Goal: Obtain resource: Obtain resource

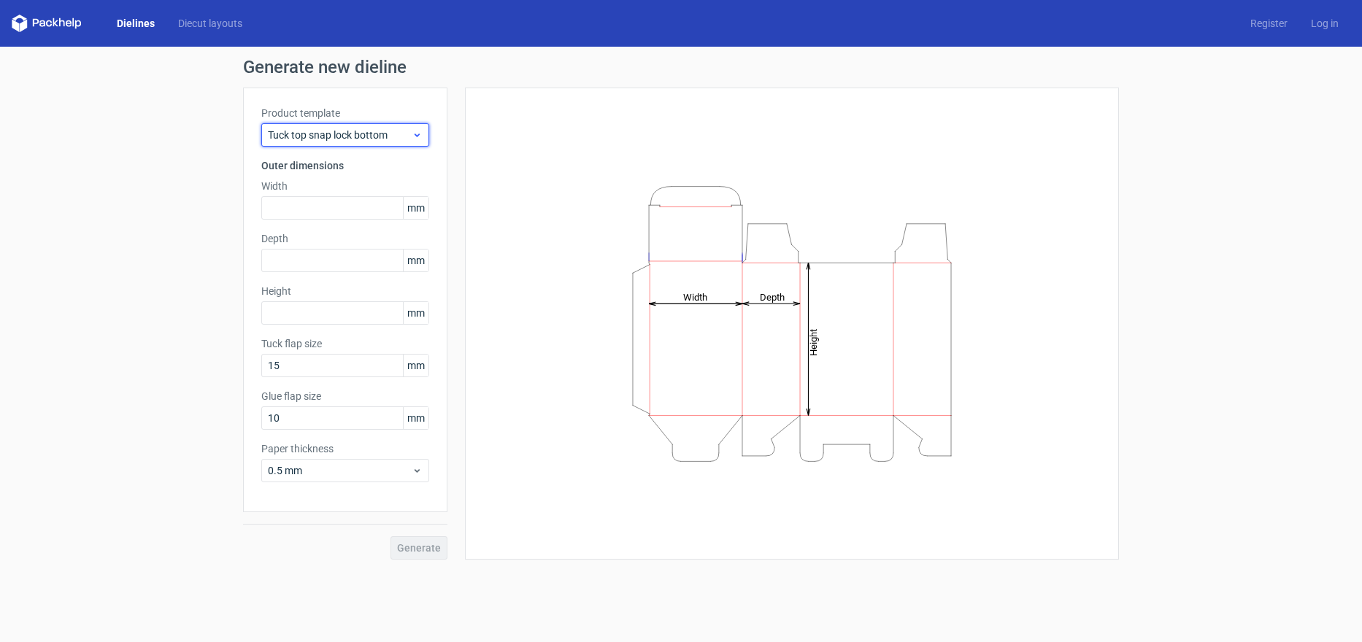
click at [388, 135] on span "Tuck top snap lock bottom" at bounding box center [340, 135] width 144 height 15
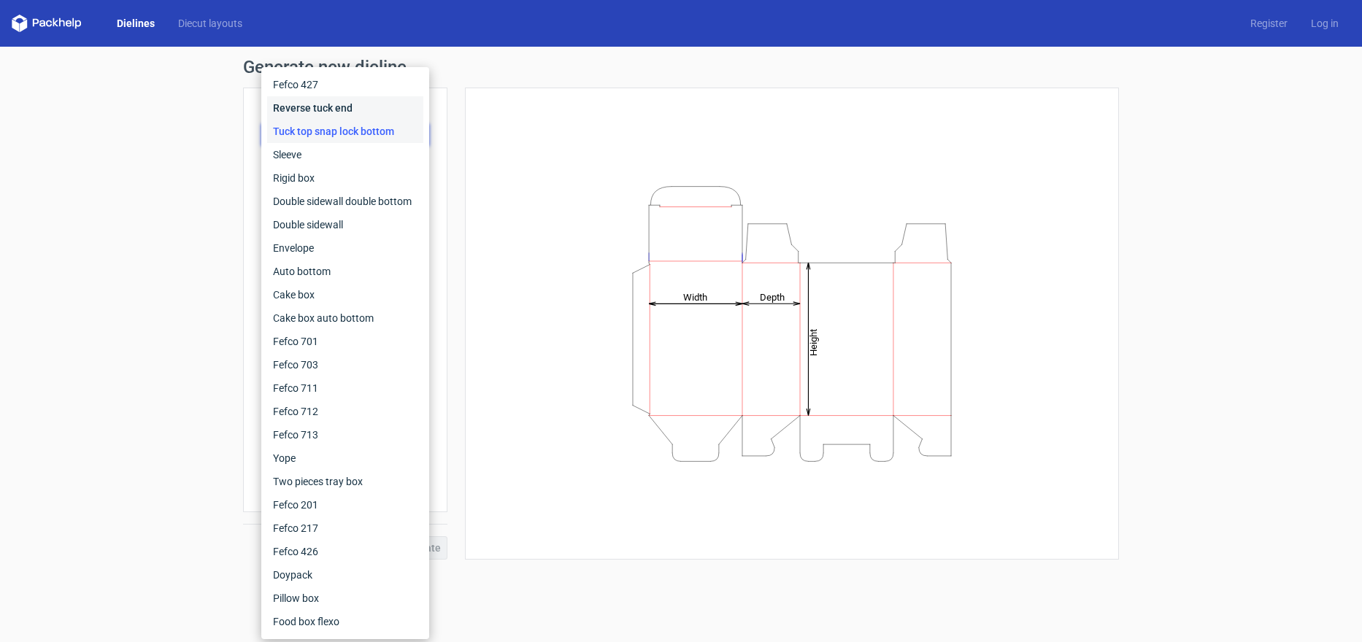
click at [365, 99] on div "Reverse tuck end" at bounding box center [345, 107] width 156 height 23
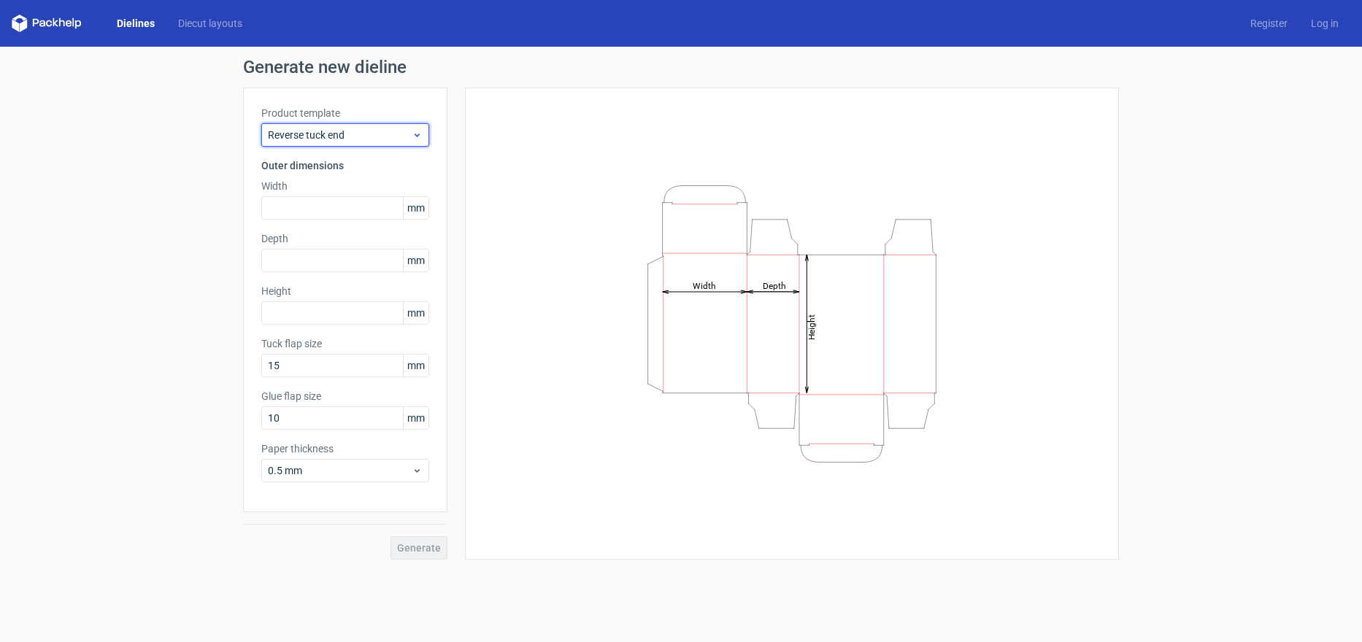
click at [407, 131] on span "Reverse tuck end" at bounding box center [340, 135] width 144 height 15
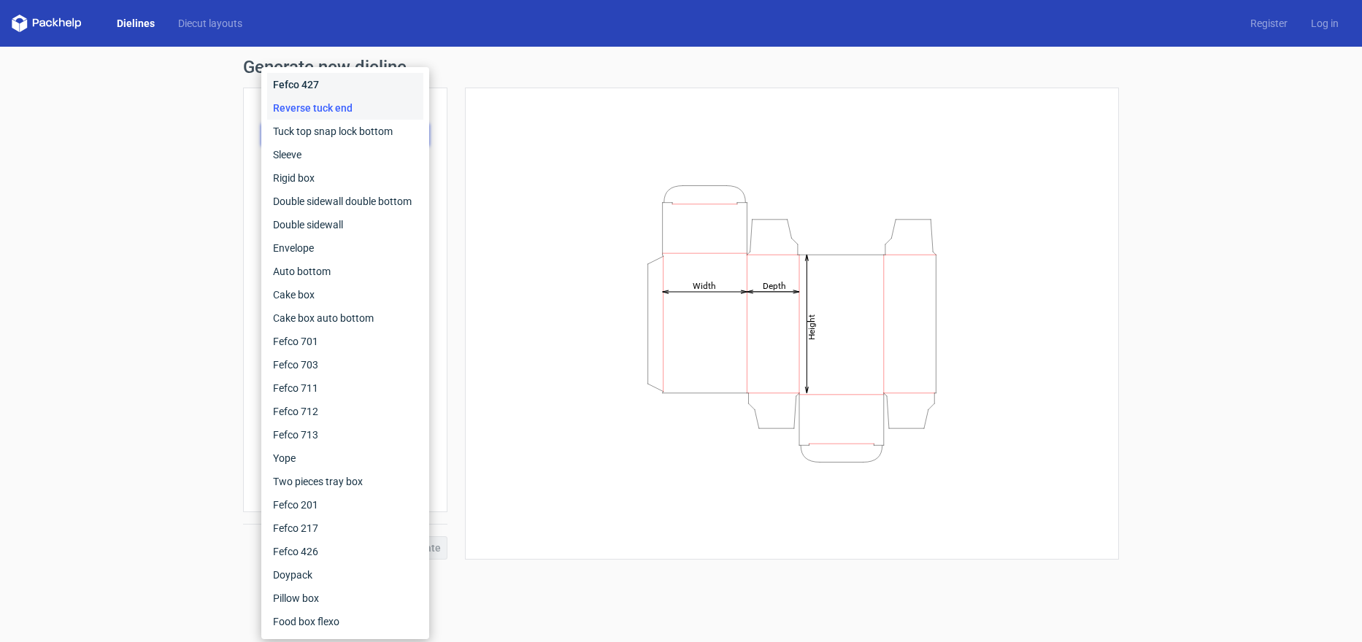
click at [388, 88] on div "Fefco 427" at bounding box center [345, 84] width 156 height 23
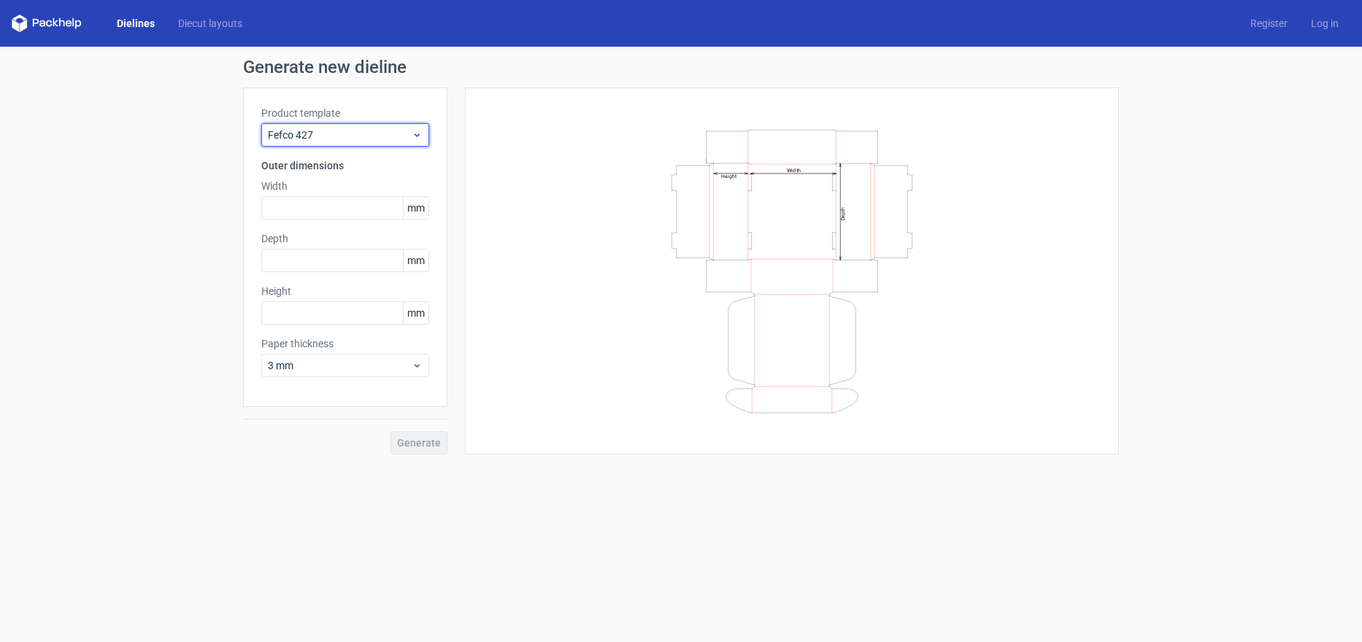
click at [398, 127] on div "Fefco 427" at bounding box center [345, 134] width 168 height 23
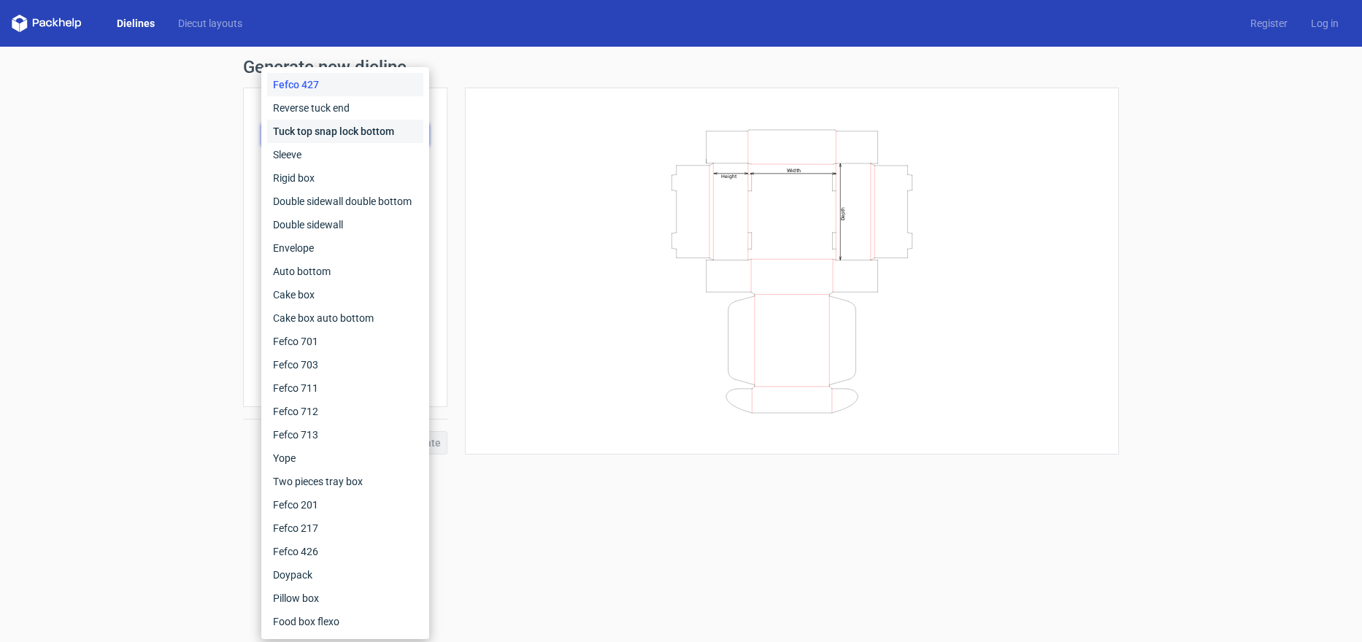
click at [377, 130] on div "Tuck top snap lock bottom" at bounding box center [345, 131] width 156 height 23
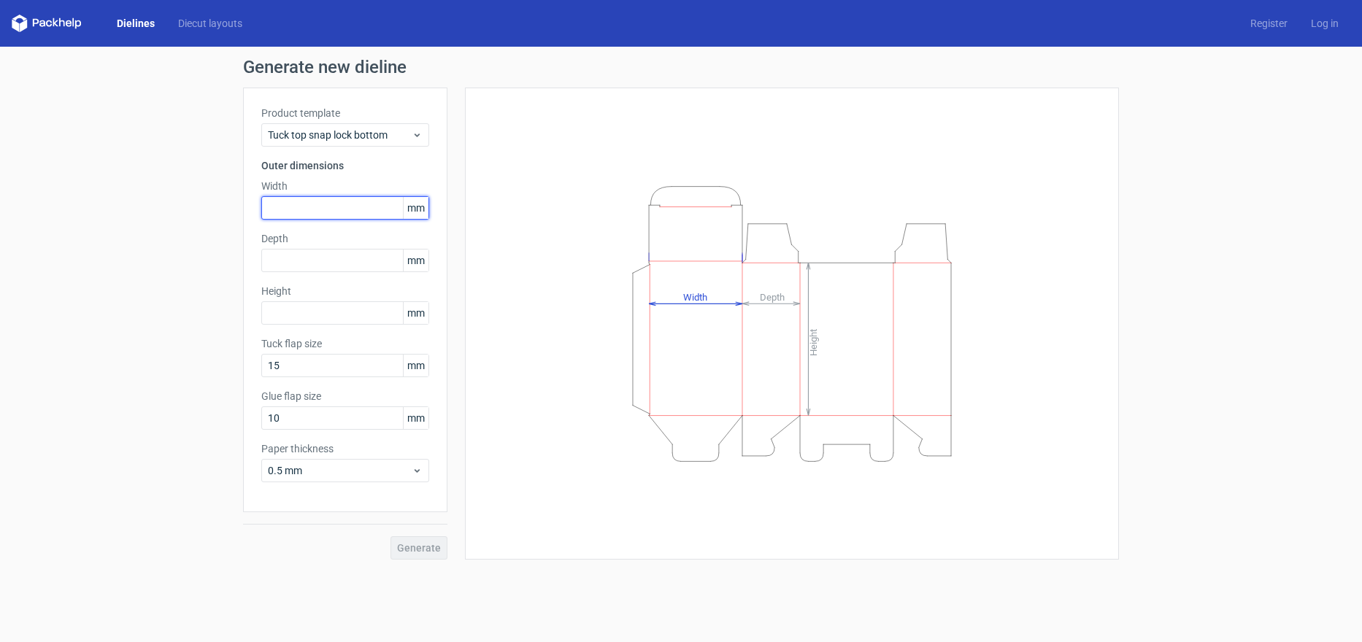
click at [330, 211] on input "text" at bounding box center [345, 207] width 168 height 23
type input "200"
type input "60"
type input "200"
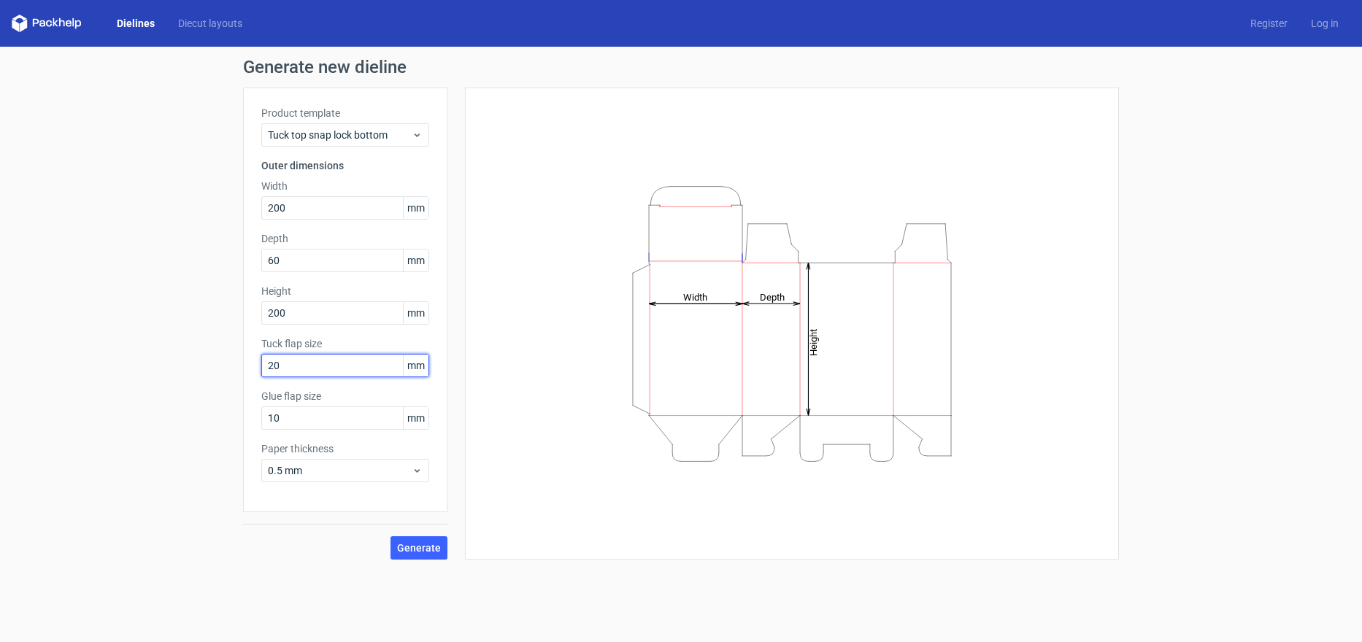
type input "20"
type input "15"
click at [418, 558] on button "Generate" at bounding box center [419, 547] width 57 height 23
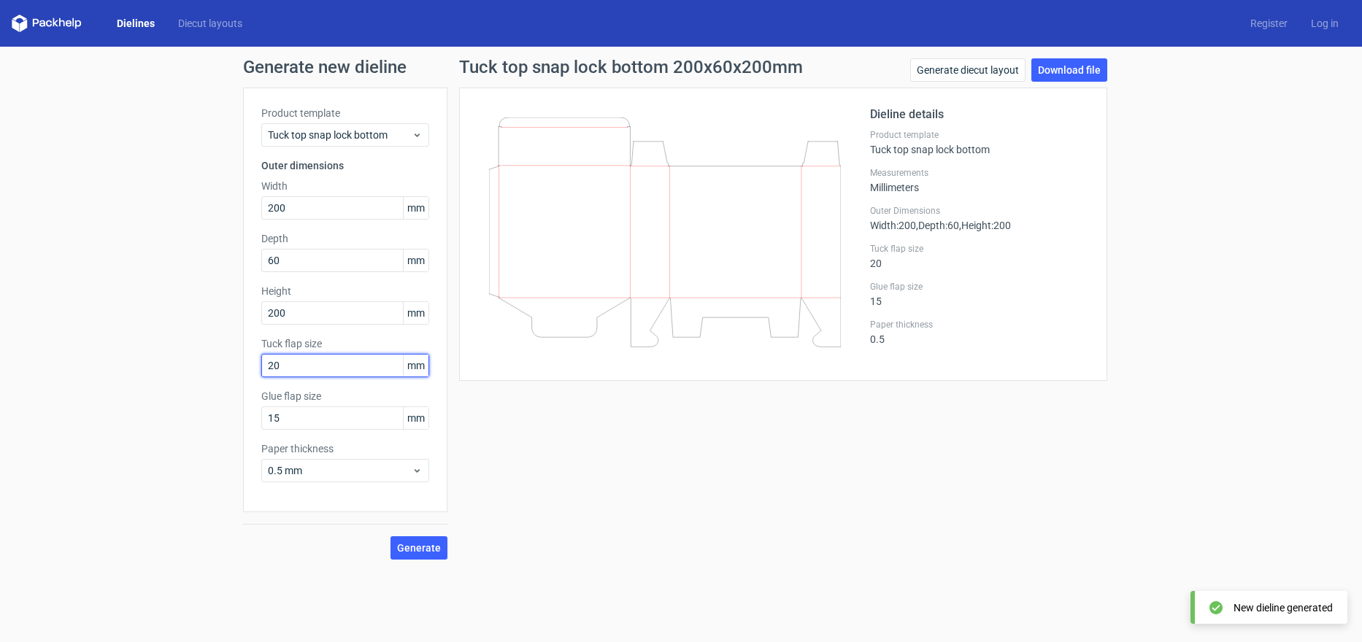
drag, startPoint x: 344, startPoint y: 361, endPoint x: 134, endPoint y: 388, distance: 211.2
click at [134, 388] on div "Generate new dieline Product template Tuck top snap lock bottom Outer dimension…" at bounding box center [681, 309] width 1362 height 525
type input "25"
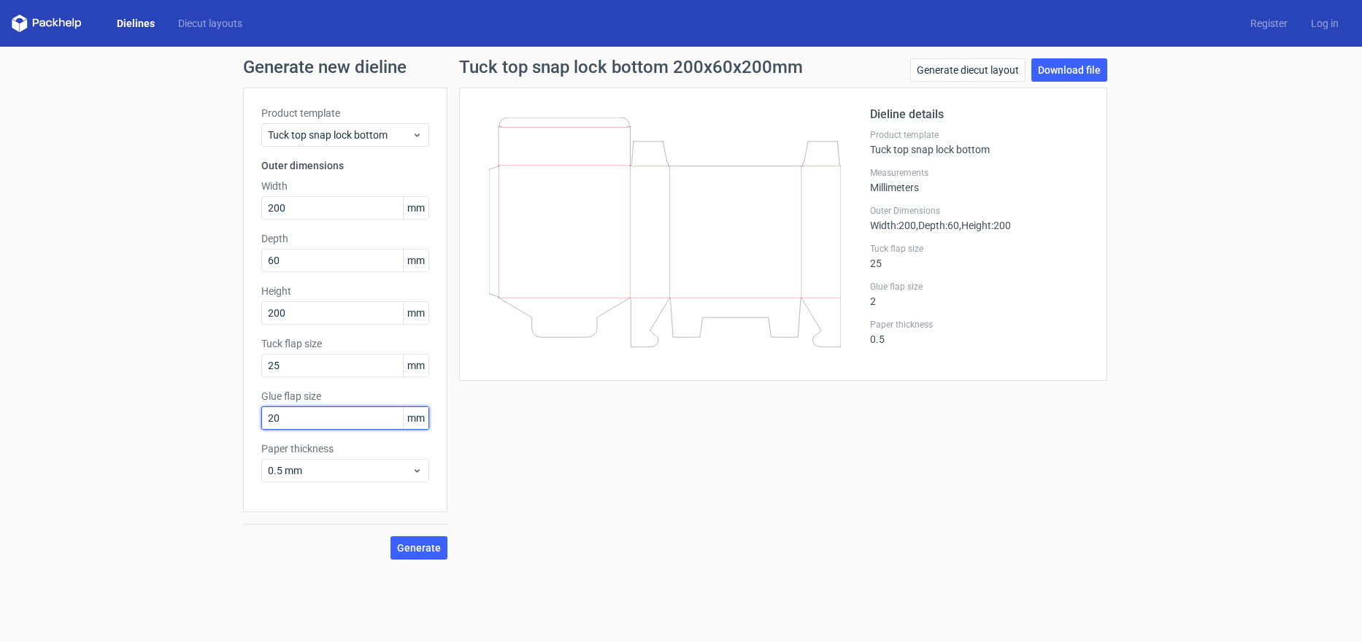
type input "20"
click at [337, 470] on span "0.5 mm" at bounding box center [340, 471] width 144 height 15
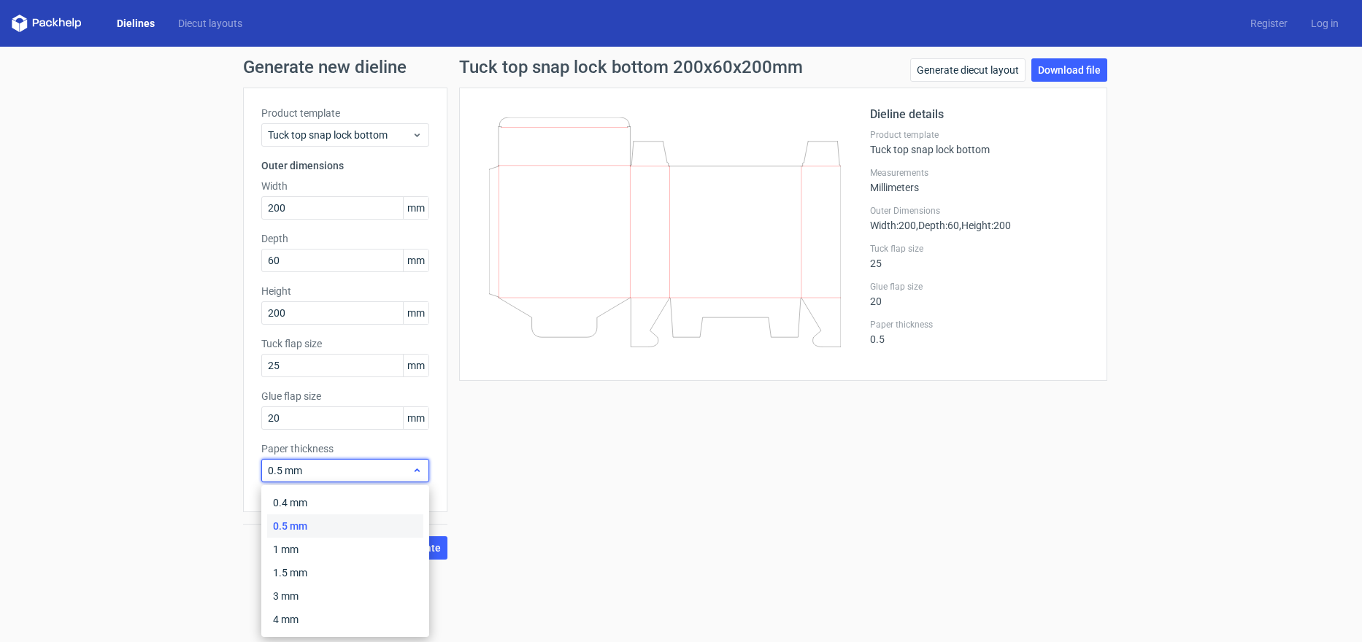
click at [337, 470] on span "0.5 mm" at bounding box center [340, 471] width 144 height 15
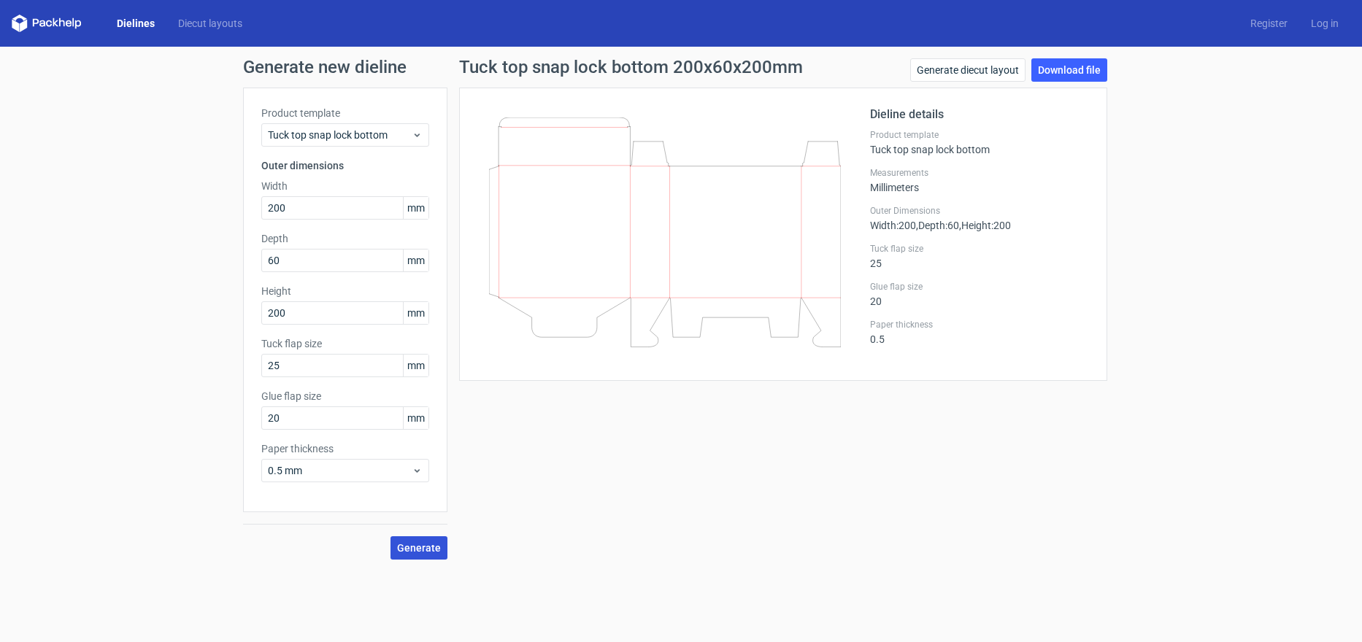
click at [409, 553] on span "Generate" at bounding box center [419, 548] width 44 height 10
click at [435, 544] on span "Generate" at bounding box center [419, 548] width 44 height 10
click at [1077, 69] on link "Download file" at bounding box center [1069, 69] width 76 height 23
drag, startPoint x: 620, startPoint y: 471, endPoint x: 620, endPoint y: 453, distance: 18.2
click at [620, 471] on div "Tuck top snap lock bottom 200x60x200mm Generate diecut layout Download file Die…" at bounding box center [783, 308] width 672 height 501
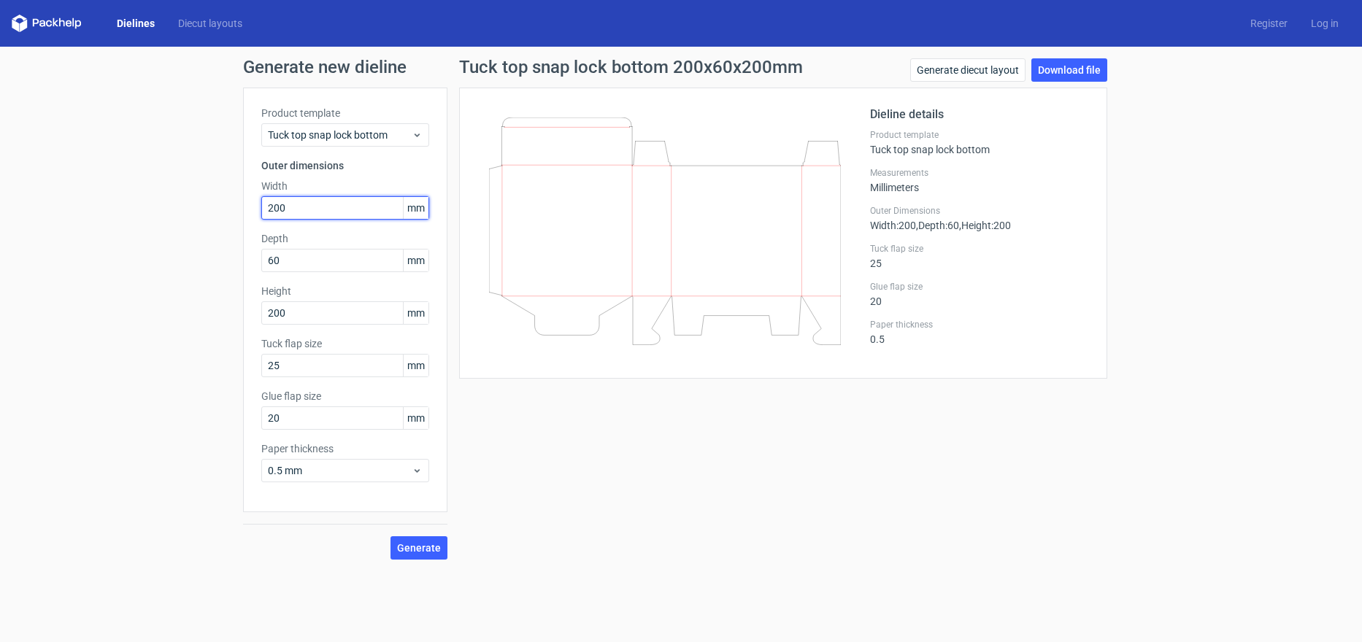
drag, startPoint x: 319, startPoint y: 218, endPoint x: 188, endPoint y: 218, distance: 131.4
click at [188, 218] on div "Generate new dieline Product template Tuck top snap lock bottom Outer dimension…" at bounding box center [681, 309] width 1362 height 525
type input "245"
drag, startPoint x: 333, startPoint y: 261, endPoint x: -39, endPoint y: 289, distance: 372.6
click at [0, 289] on html "Dielines Diecut layouts Register Log in Generate new dieline Product template T…" at bounding box center [681, 321] width 1362 height 642
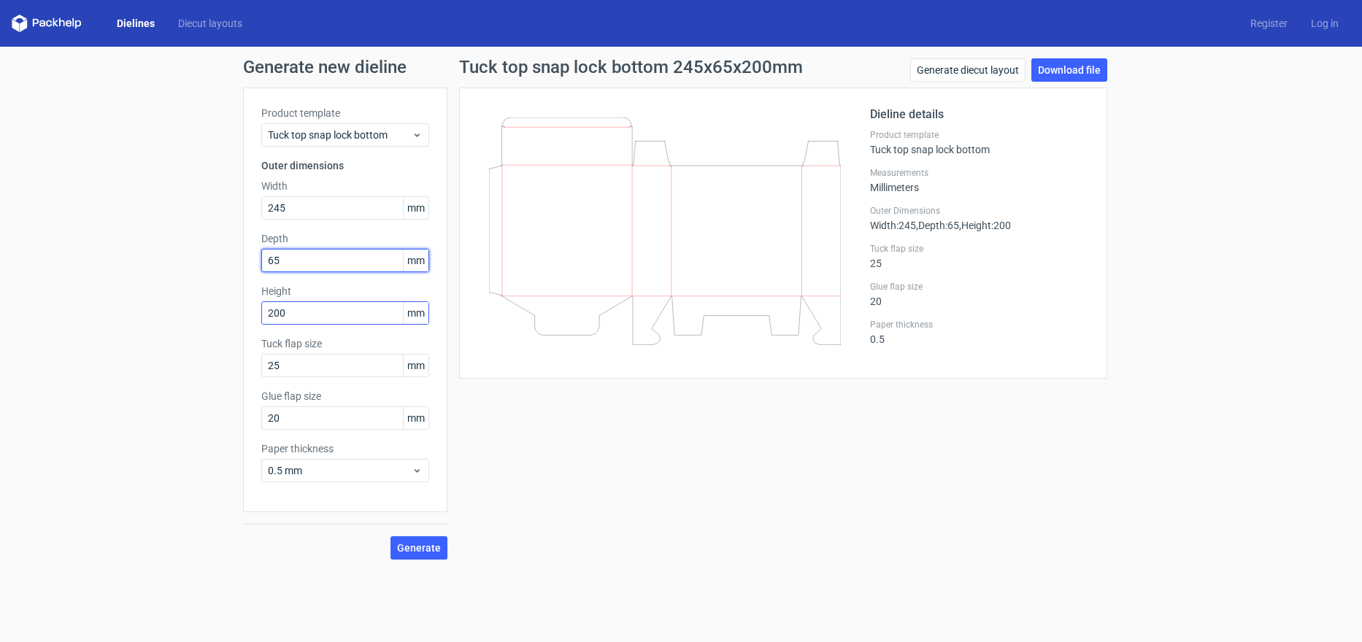
type input "65"
drag, startPoint x: 277, startPoint y: 312, endPoint x: -31, endPoint y: 388, distance: 317.1
click at [0, 388] on html "Dielines Diecut layouts Register Log in Generate new dieline Product template T…" at bounding box center [681, 321] width 1362 height 642
type input "245"
click at [413, 548] on span "Generate" at bounding box center [419, 548] width 44 height 10
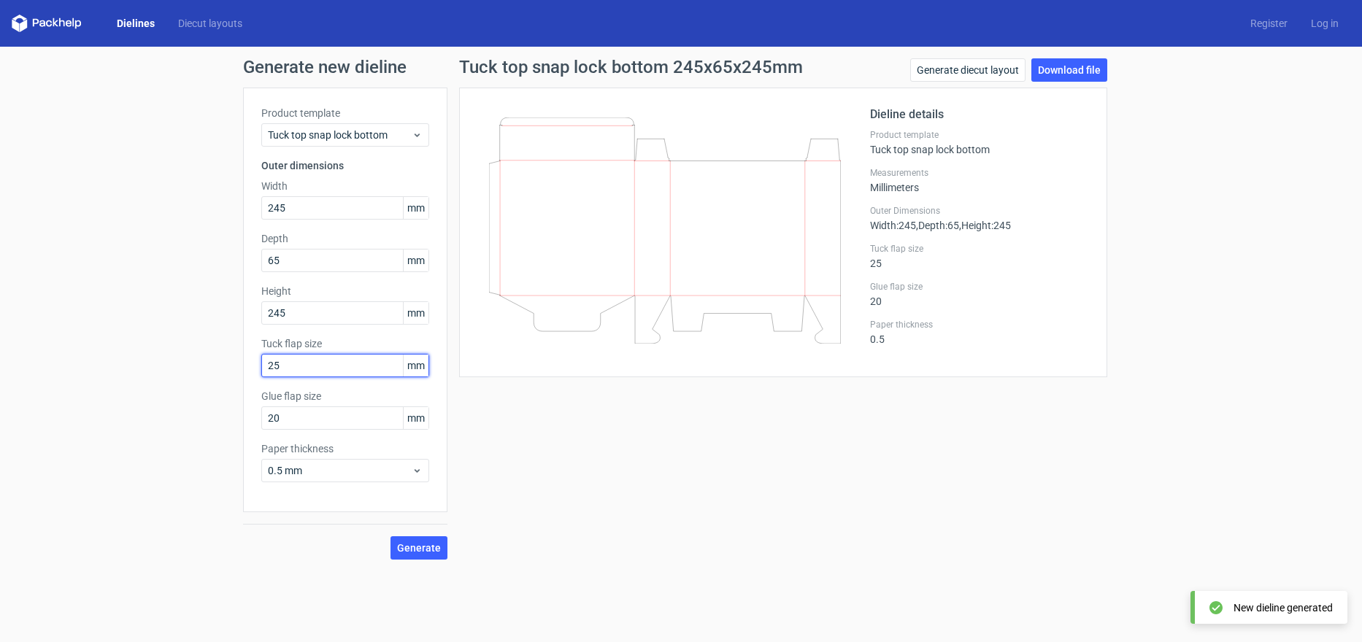
drag, startPoint x: 311, startPoint y: 370, endPoint x: 174, endPoint y: 362, distance: 137.5
click at [174, 362] on div "Generate new dieline Product template Tuck top snap lock bottom Outer dimension…" at bounding box center [681, 309] width 1362 height 525
click at [752, 534] on div "Tuck top snap lock bottom 245x65x245mm Generate diecut layout Download file Die…" at bounding box center [783, 308] width 672 height 501
click at [1068, 64] on link "Download file" at bounding box center [1069, 69] width 76 height 23
click at [1045, 521] on div "Tuck top snap lock bottom 245x65x245mm Generate diecut layout Download file Die…" at bounding box center [783, 308] width 672 height 501
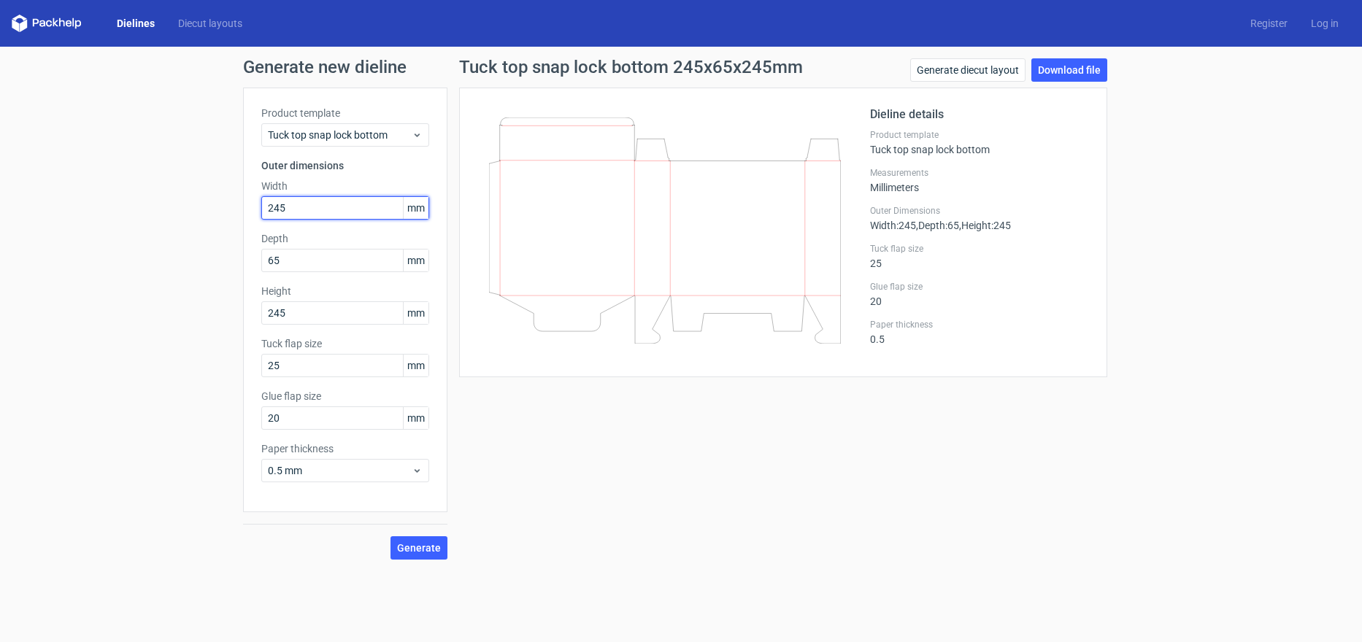
drag, startPoint x: 341, startPoint y: 209, endPoint x: 33, endPoint y: 247, distance: 310.4
click at [33, 247] on div "Generate new dieline Product template Tuck top snap lock bottom Outer dimension…" at bounding box center [681, 309] width 1362 height 525
type input "195"
drag, startPoint x: 302, startPoint y: 262, endPoint x: -39, endPoint y: 332, distance: 348.0
click at [0, 332] on html "Dielines Diecut layouts Register Log in Generate new dieline Product template T…" at bounding box center [681, 321] width 1362 height 642
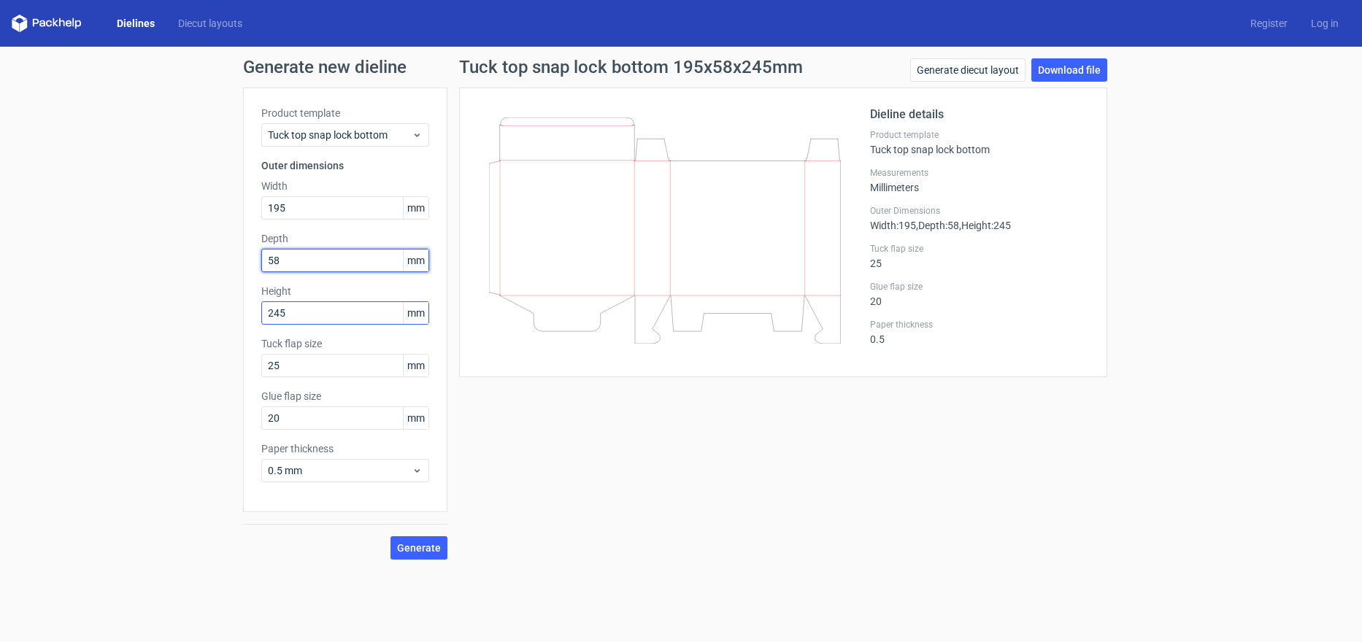
type input "58"
drag, startPoint x: 329, startPoint y: 319, endPoint x: -39, endPoint y: 336, distance: 368.3
click at [0, 336] on html "Dielines Diecut layouts Register Log in Generate new dieline Product template T…" at bounding box center [681, 321] width 1362 height 642
type input "195"
click at [407, 543] on span "Generate" at bounding box center [419, 548] width 44 height 10
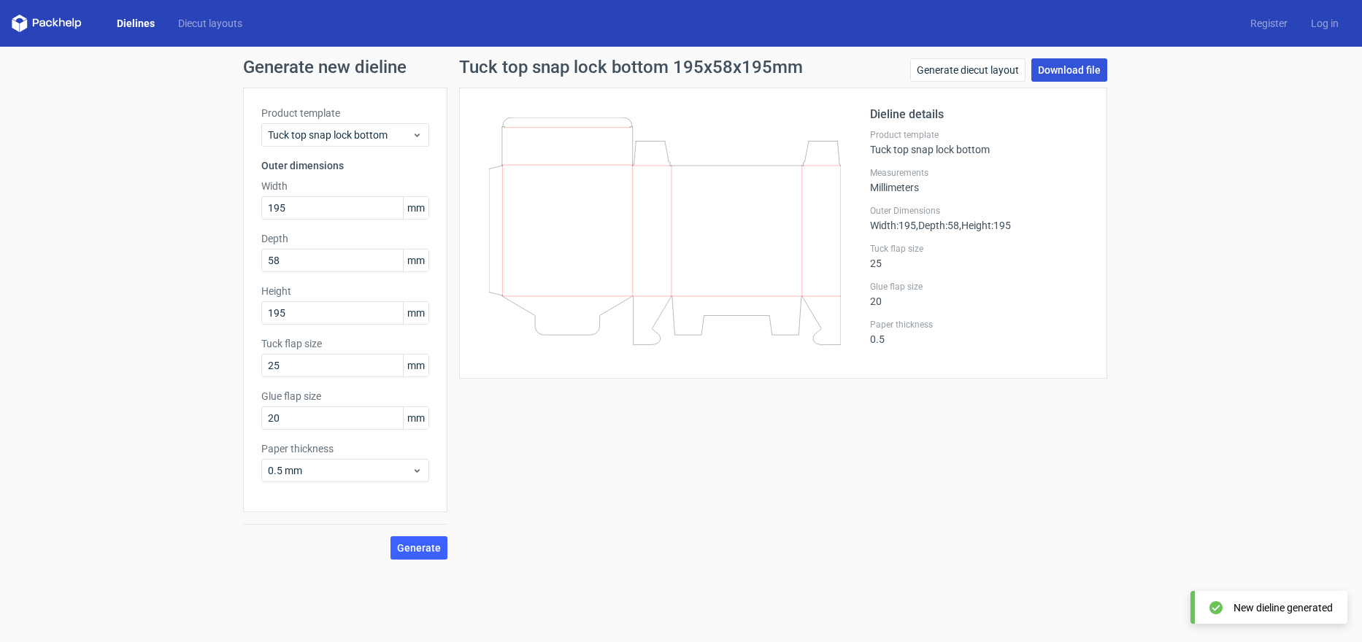
click at [1054, 64] on link "Download file" at bounding box center [1069, 69] width 76 height 23
drag, startPoint x: 299, startPoint y: 212, endPoint x: 176, endPoint y: 213, distance: 123.4
click at [176, 213] on div "Generate new dieline Product template Tuck top snap lock bottom Outer dimension…" at bounding box center [681, 309] width 1362 height 525
type input "293"
drag, startPoint x: 321, startPoint y: 257, endPoint x: 2, endPoint y: 301, distance: 322.1
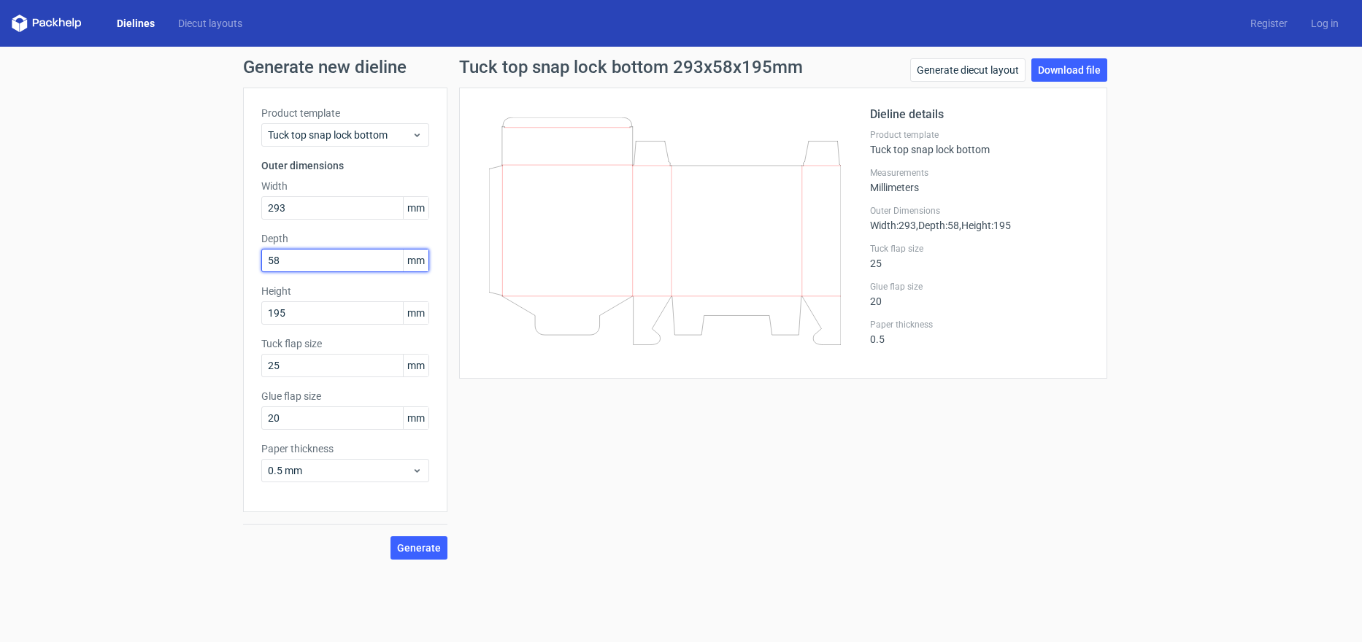
click at [2, 301] on div "Generate new dieline Product template Tuck top snap lock bottom Outer dimension…" at bounding box center [681, 309] width 1362 height 525
type input "75"
drag, startPoint x: 325, startPoint y: 303, endPoint x: 93, endPoint y: 326, distance: 233.3
click at [93, 326] on div "Generate new dieline Product template Tuck top snap lock bottom Outer dimension…" at bounding box center [681, 309] width 1362 height 525
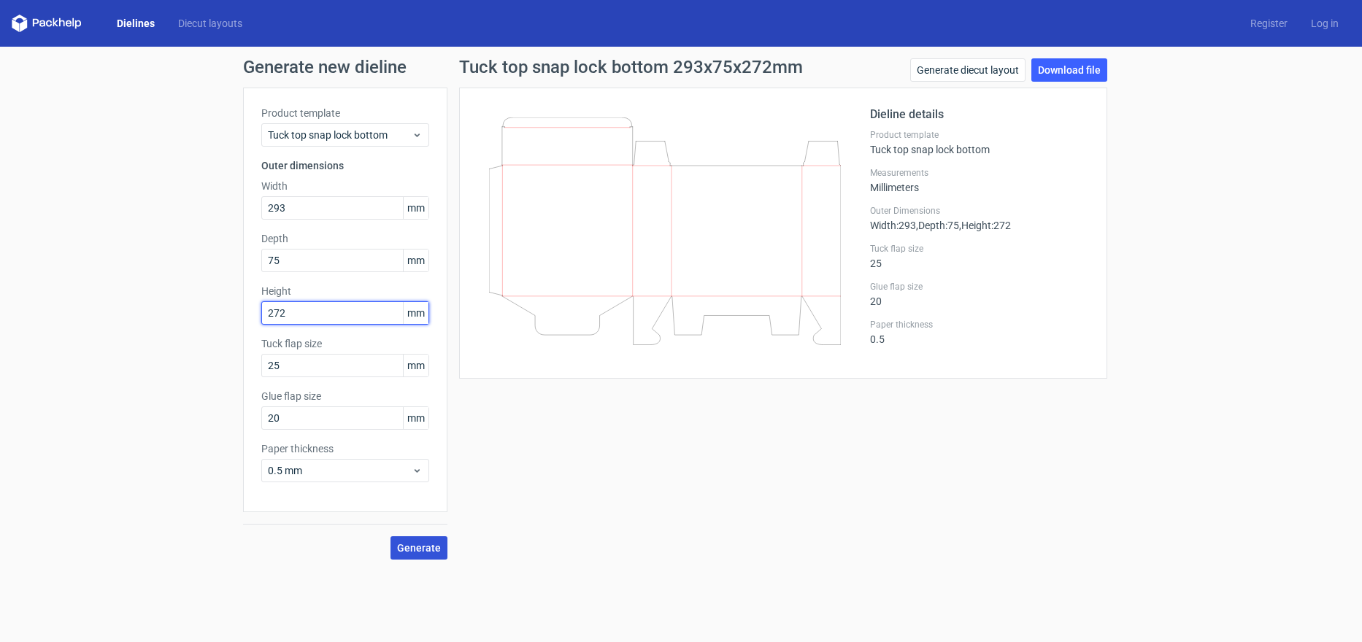
type input "272"
click at [408, 548] on span "Generate" at bounding box center [419, 548] width 44 height 10
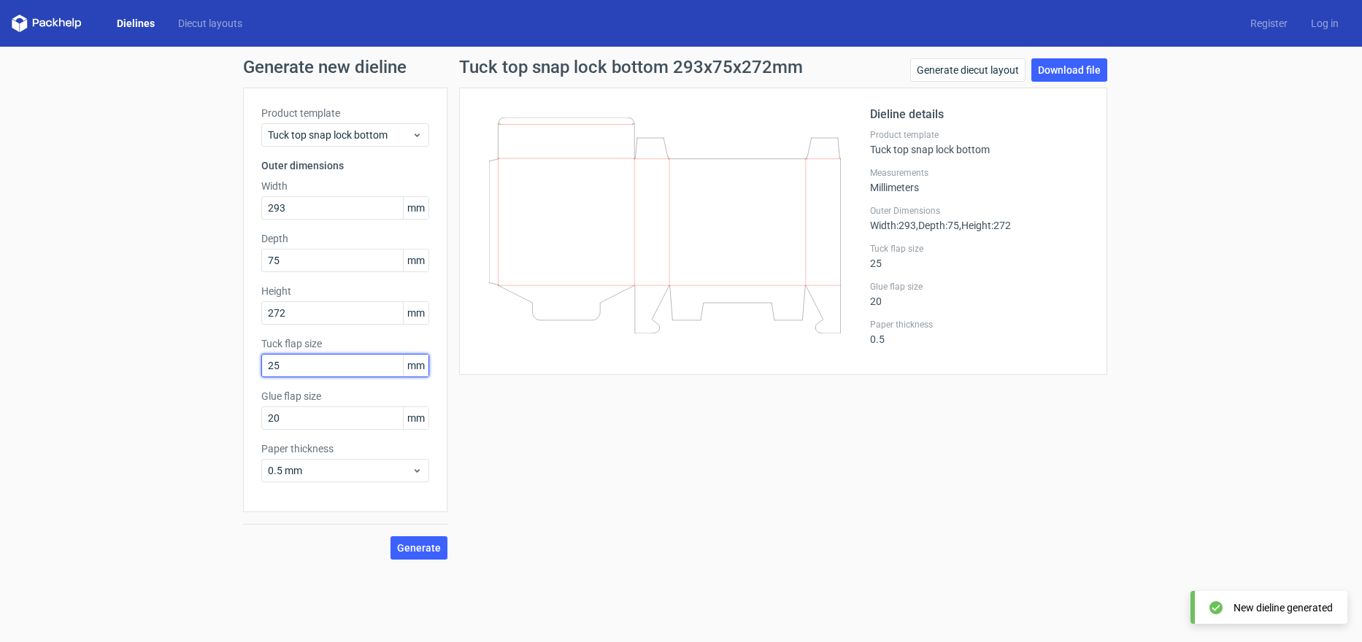
drag, startPoint x: 307, startPoint y: 364, endPoint x: 104, endPoint y: 401, distance: 206.2
click at [104, 401] on div "Generate new dieline Product template Tuck top snap lock bottom Outer dimension…" at bounding box center [681, 309] width 1362 height 525
type input "30"
click at [611, 458] on div "Tuck top snap lock bottom 293x75x272mm Generate diecut layout Download file Die…" at bounding box center [783, 308] width 672 height 501
click at [417, 541] on button "Generate" at bounding box center [419, 547] width 57 height 23
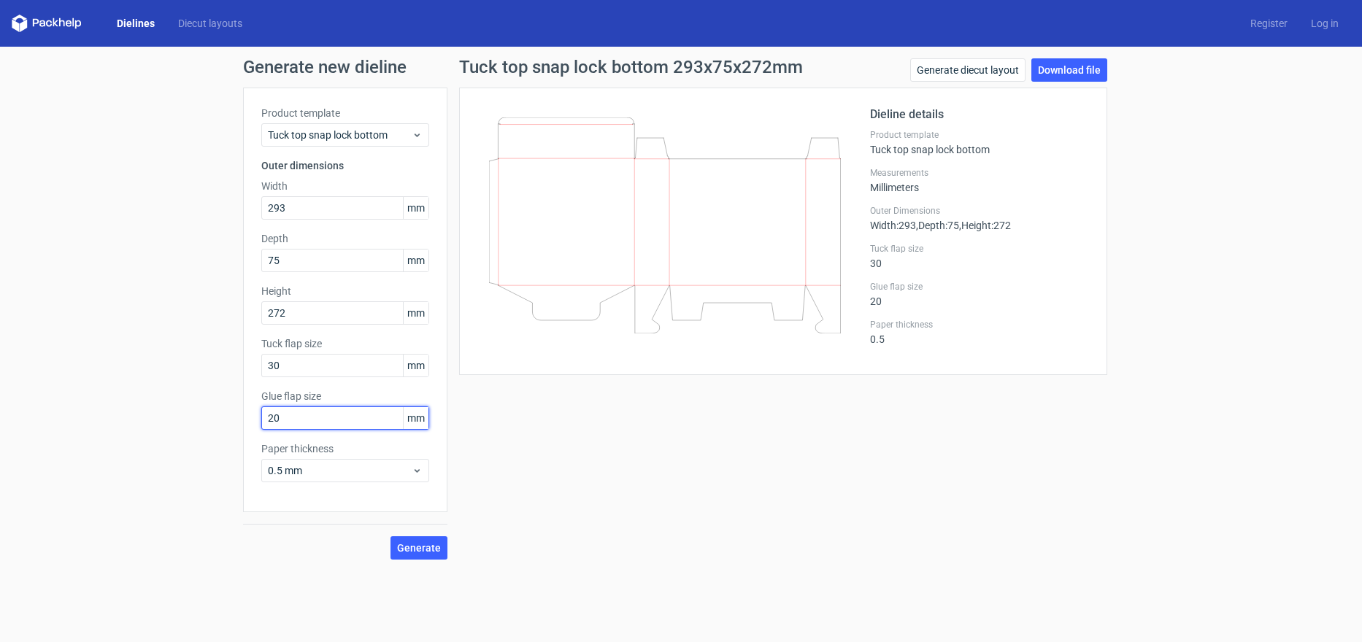
drag, startPoint x: 315, startPoint y: 413, endPoint x: 93, endPoint y: 449, distance: 224.8
click at [93, 449] on div "Generate new dieline Product template Tuck top snap lock bottom Outer dimension…" at bounding box center [681, 309] width 1362 height 525
type input "25"
click at [342, 521] on div "Generate" at bounding box center [345, 535] width 204 height 47
click at [423, 544] on span "Generate" at bounding box center [419, 548] width 44 height 10
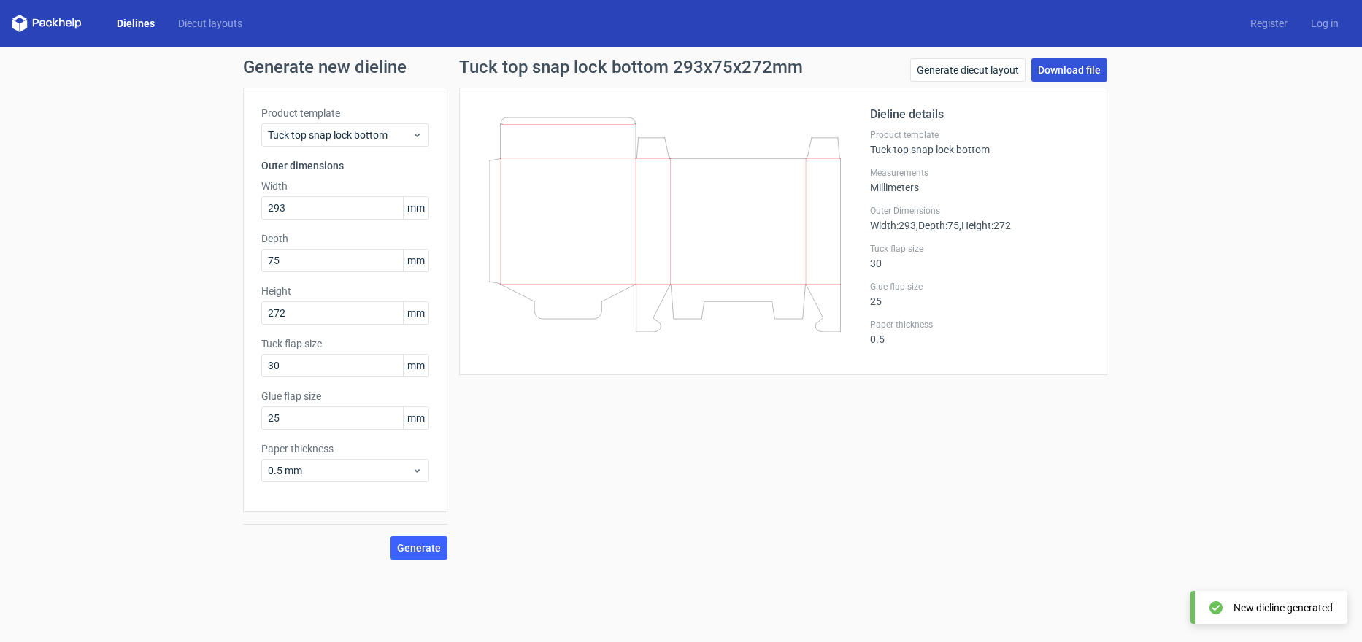
click at [1083, 66] on link "Download file" at bounding box center [1069, 69] width 76 height 23
drag, startPoint x: 366, startPoint y: 210, endPoint x: 243, endPoint y: 208, distance: 122.6
click at [243, 208] on div "Product template Tuck top snap lock bottom Outer dimensions Width 293 mm Depth …" at bounding box center [345, 300] width 204 height 425
type input "290"
drag, startPoint x: 385, startPoint y: 260, endPoint x: 166, endPoint y: 266, distance: 219.1
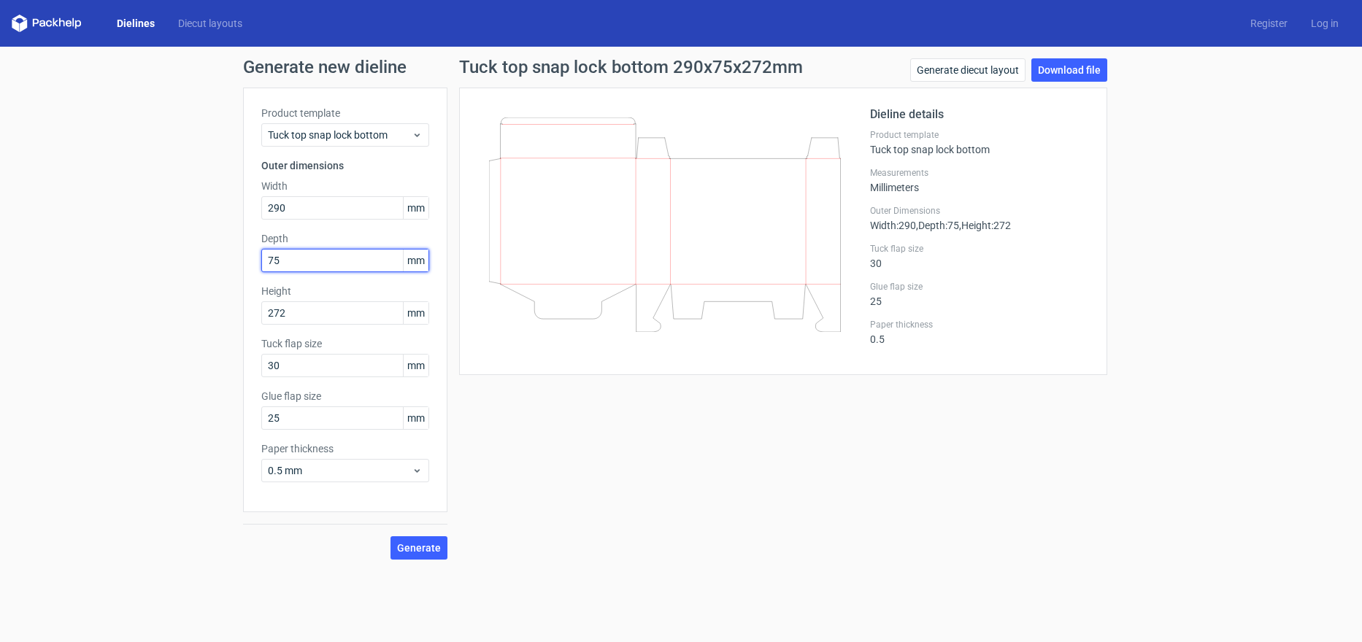
click at [166, 266] on div "Generate new dieline Product template Tuck top snap lock bottom Outer dimension…" at bounding box center [681, 309] width 1362 height 525
type input "72"
drag, startPoint x: 329, startPoint y: 307, endPoint x: 36, endPoint y: 320, distance: 293.7
click at [36, 320] on div "Generate new dieline Product template Tuck top snap lock bottom Outer dimension…" at bounding box center [681, 309] width 1362 height 525
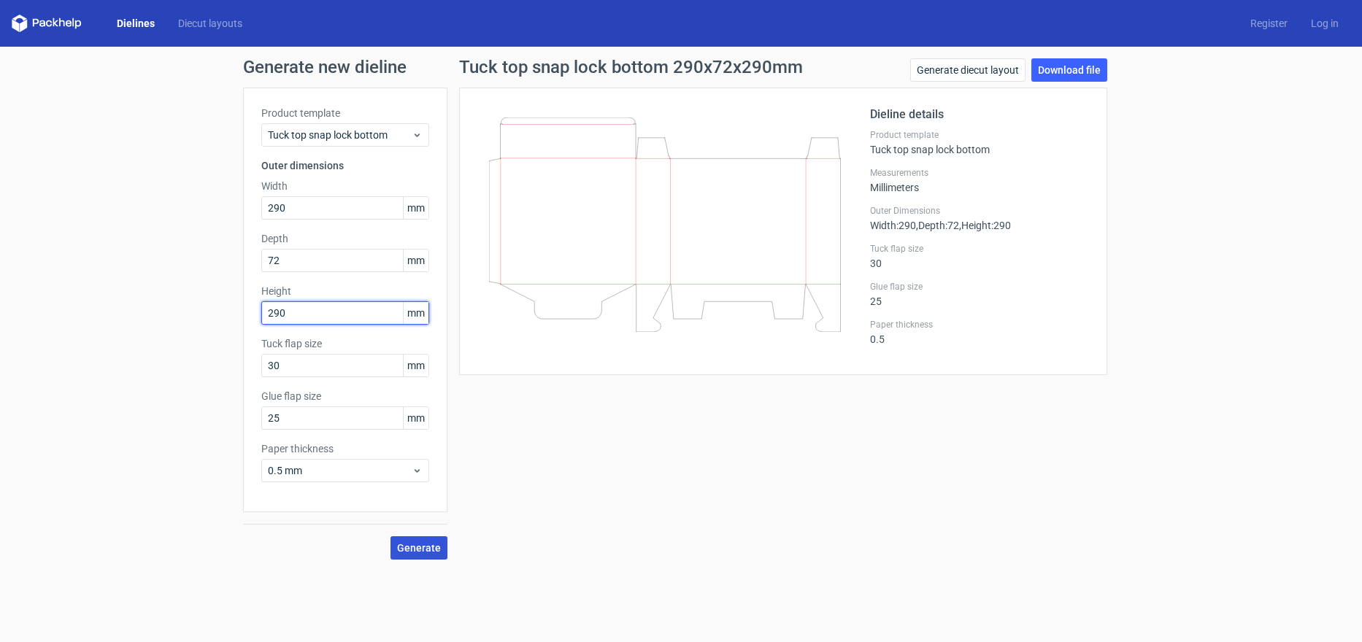
type input "290"
click at [396, 545] on button "Generate" at bounding box center [419, 547] width 57 height 23
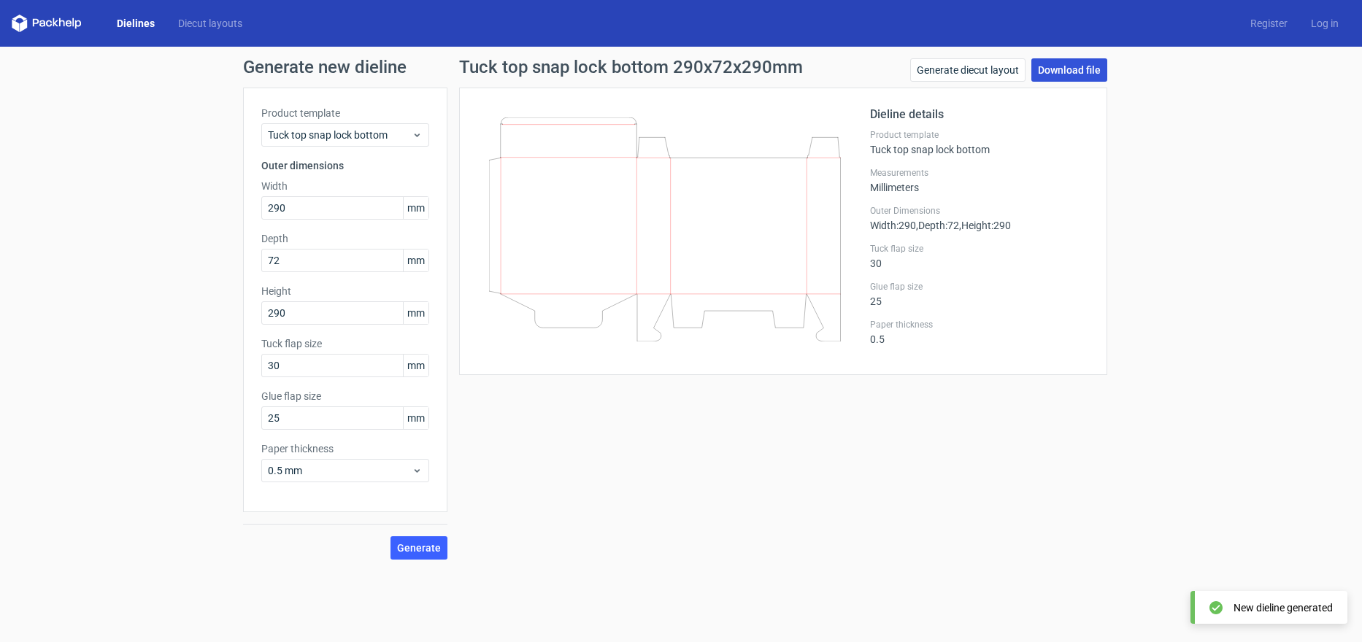
click at [1055, 73] on link "Download file" at bounding box center [1069, 69] width 76 height 23
